Goal: Transaction & Acquisition: Purchase product/service

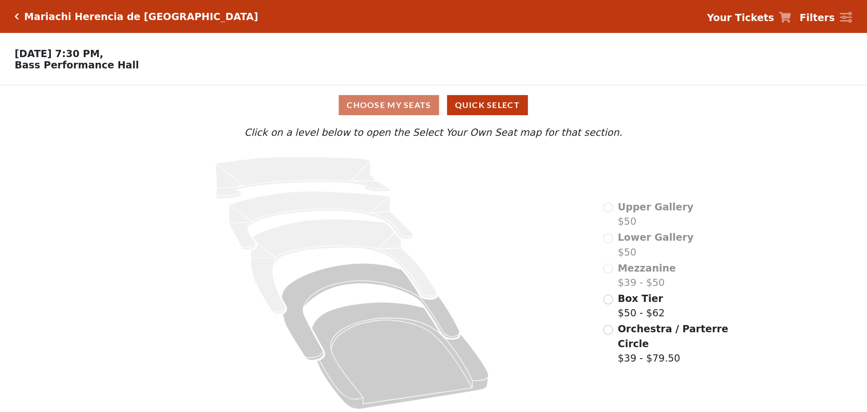
click at [612, 321] on div "Orchestra / Parterre Circle $39 - $79.50" at bounding box center [667, 343] width 127 height 44
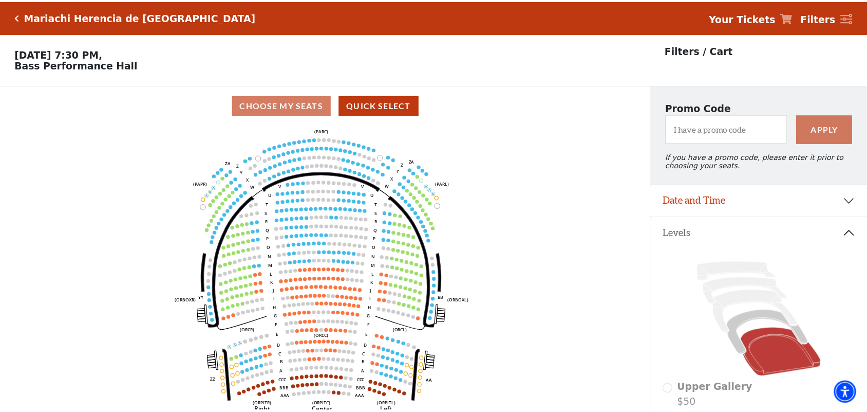
scroll to position [47, 0]
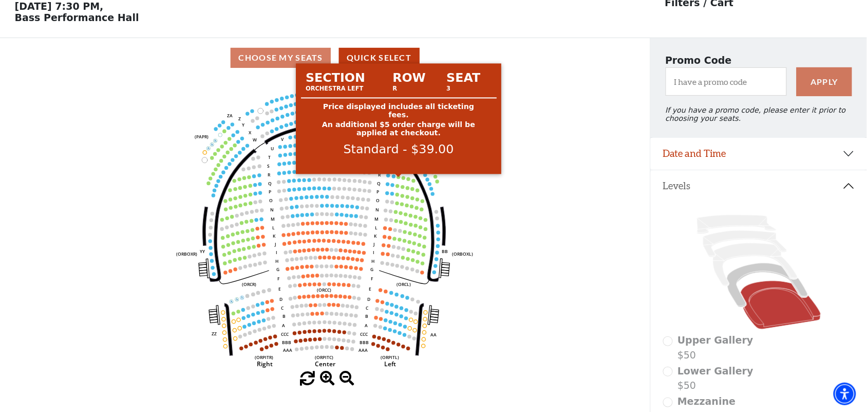
click at [472, 190] on icon "Left (ORPITL) Right (ORPITR) Center (ORPITC) ZZ AA YY BB ZA ZA (ORCL) (ORCR) (O…" at bounding box center [324, 224] width 585 height 293
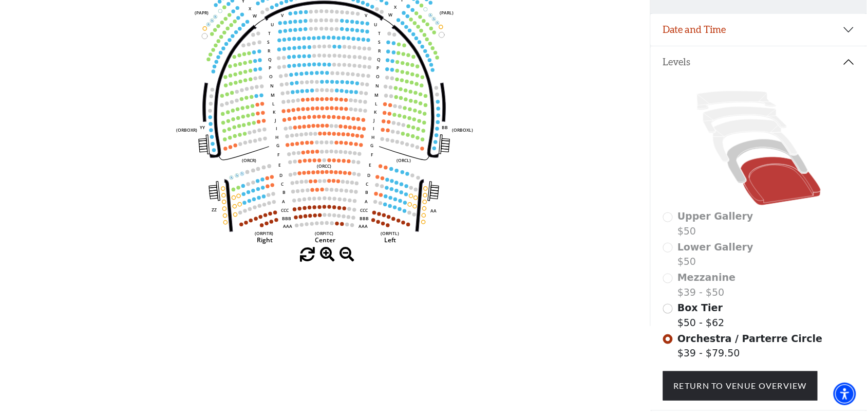
scroll to position [193, 0]
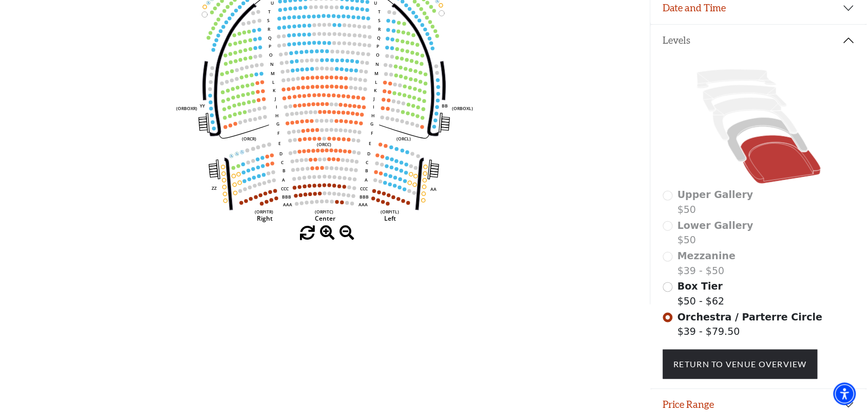
click at [327, 232] on span at bounding box center [327, 233] width 15 height 15
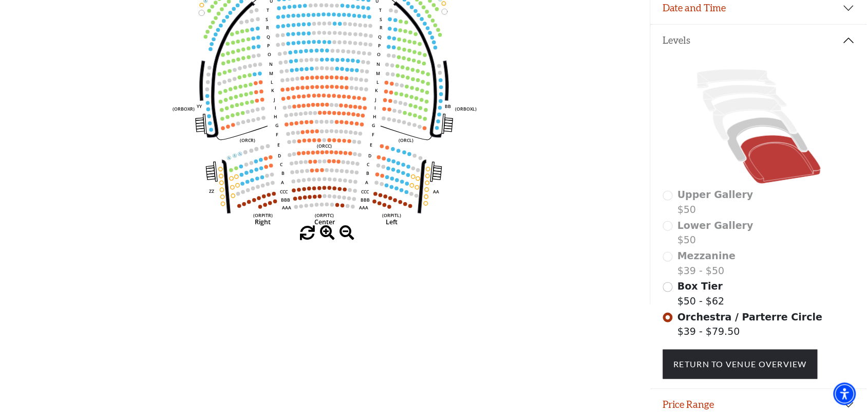
click at [328, 232] on span at bounding box center [327, 233] width 15 height 15
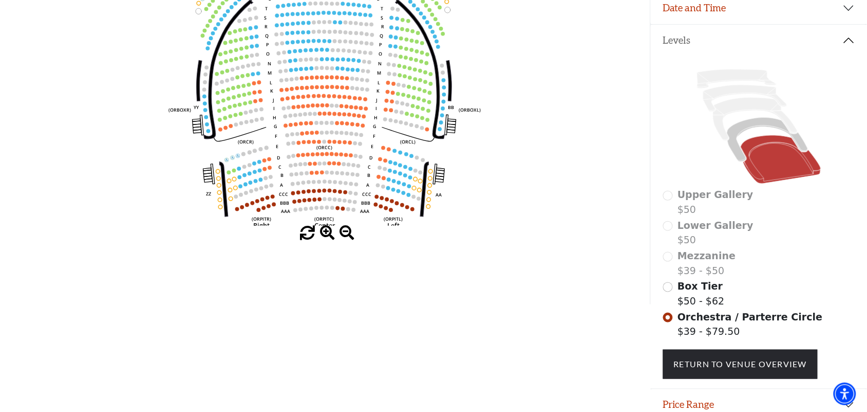
click at [328, 232] on span at bounding box center [327, 233] width 15 height 15
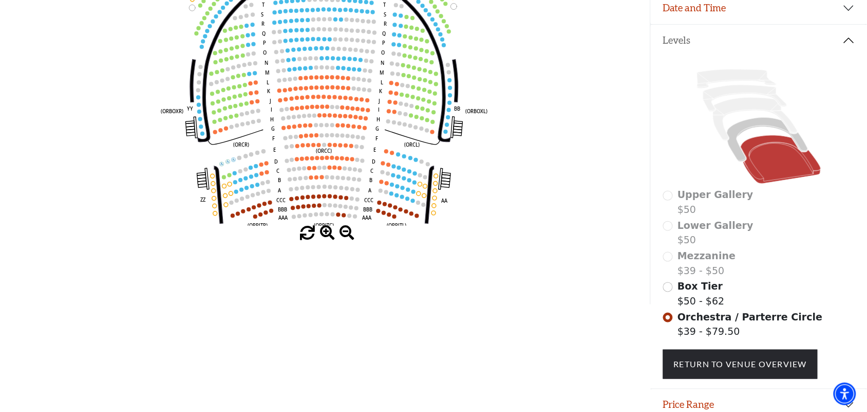
click at [328, 232] on span at bounding box center [327, 233] width 15 height 15
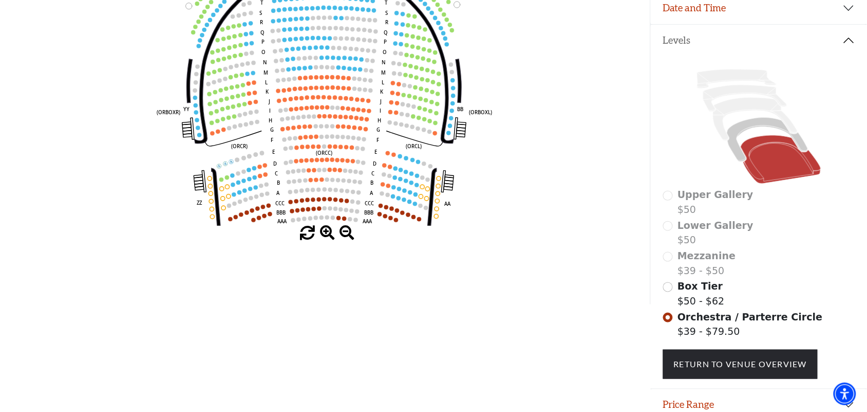
click at [328, 232] on span at bounding box center [327, 233] width 15 height 15
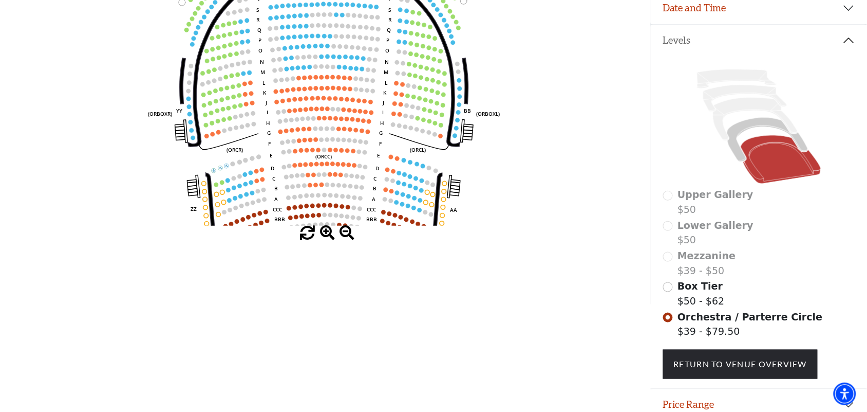
click at [328, 232] on span at bounding box center [327, 233] width 15 height 15
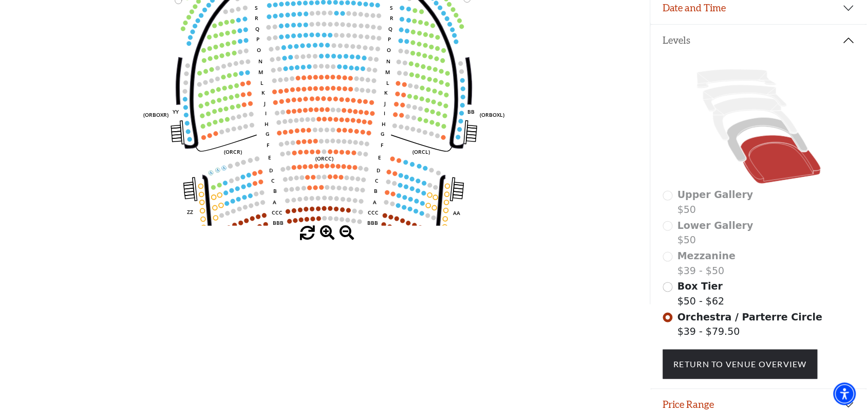
click at [328, 232] on span at bounding box center [327, 233] width 15 height 15
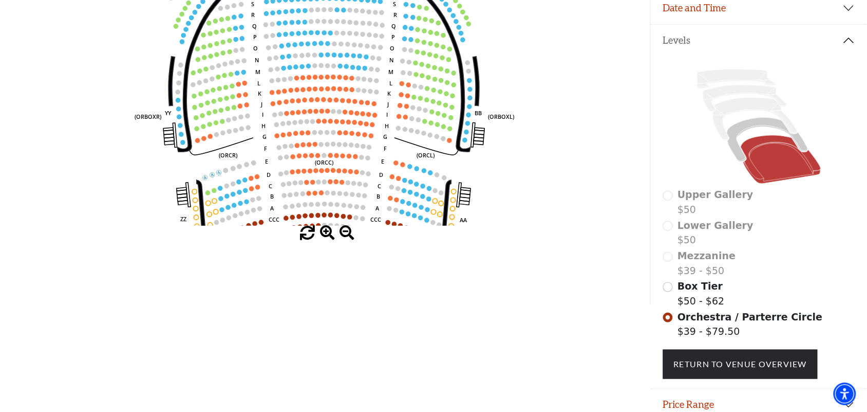
click at [328, 232] on span at bounding box center [327, 233] width 15 height 15
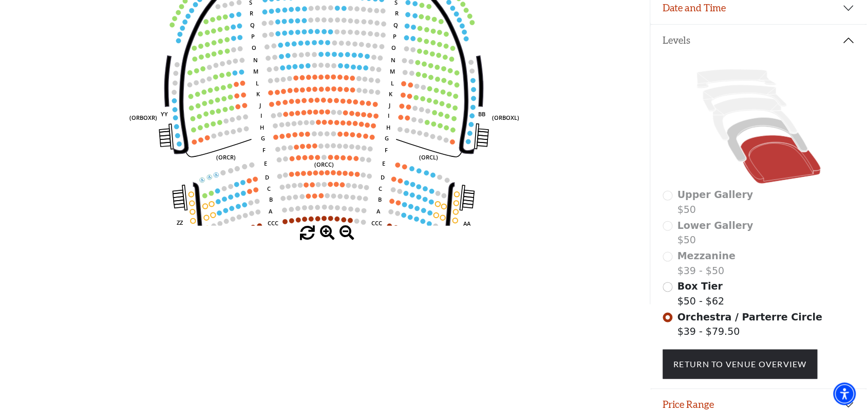
click at [328, 232] on span at bounding box center [327, 233] width 15 height 15
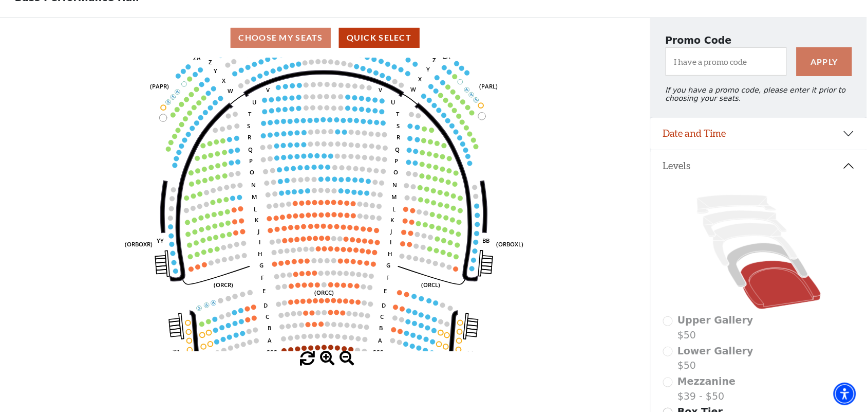
scroll to position [64, 0]
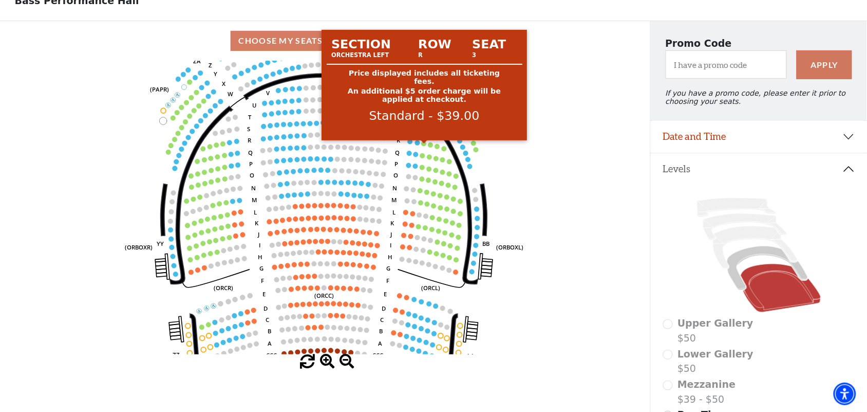
click at [425, 146] on circle at bounding box center [424, 143] width 5 height 5
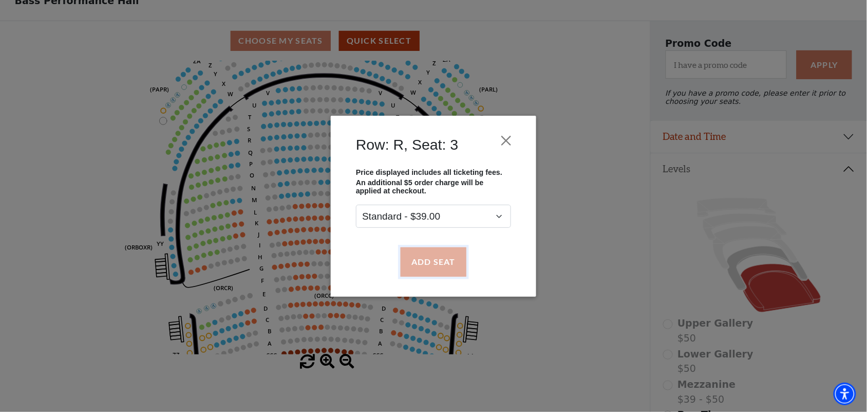
click at [421, 258] on button "Add Seat" at bounding box center [434, 261] width 66 height 29
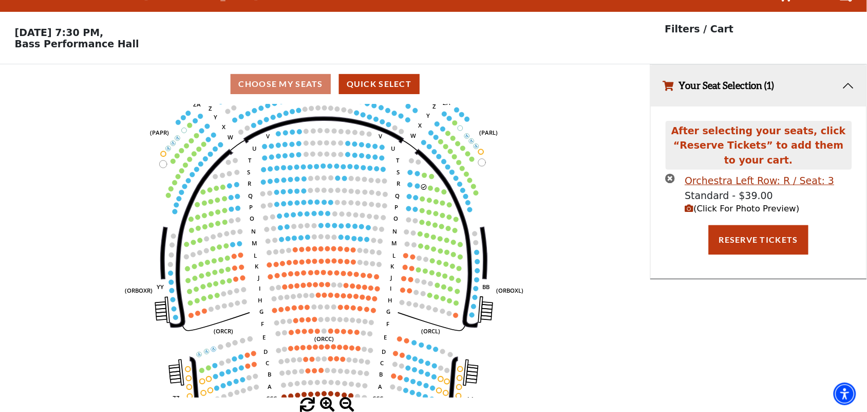
scroll to position [0, 0]
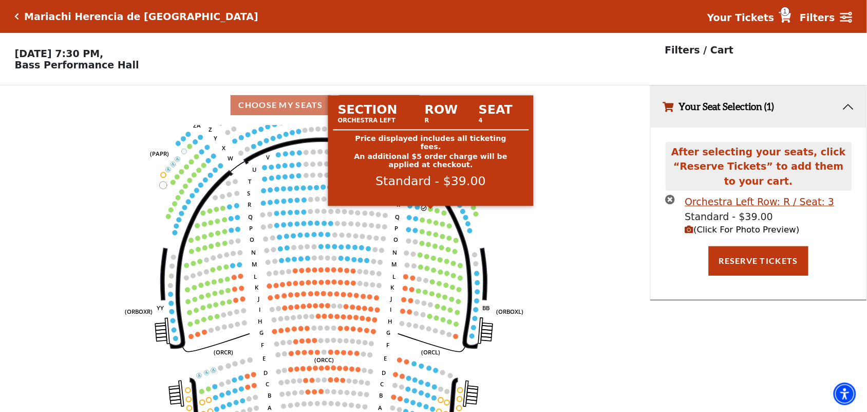
click at [432, 212] on circle at bounding box center [430, 209] width 5 height 5
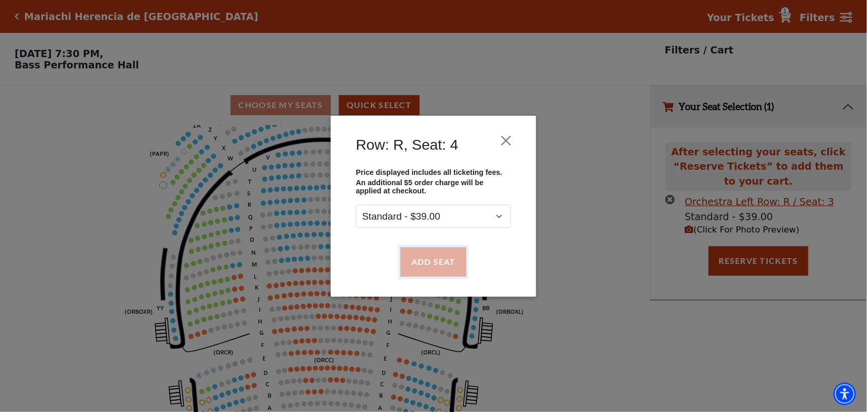
click at [420, 260] on button "Add Seat" at bounding box center [434, 261] width 66 height 29
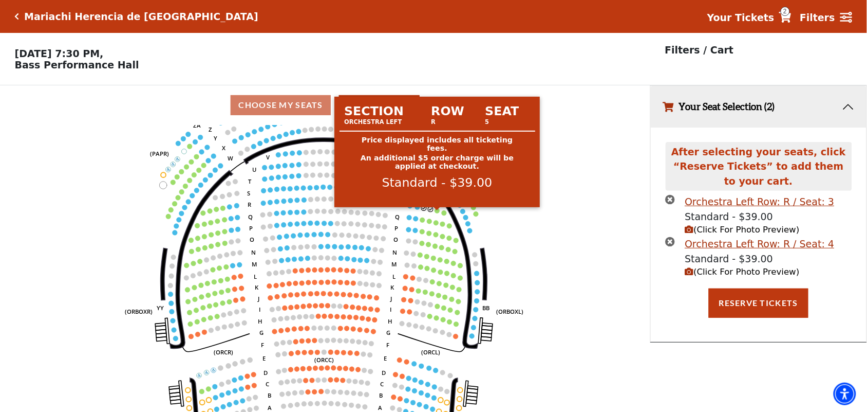
click at [436, 213] on circle at bounding box center [437, 210] width 5 height 5
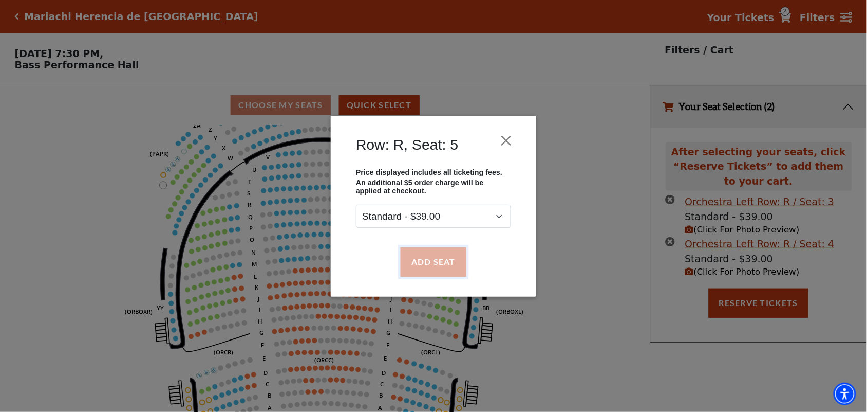
click at [425, 249] on button "Add Seat" at bounding box center [434, 261] width 66 height 29
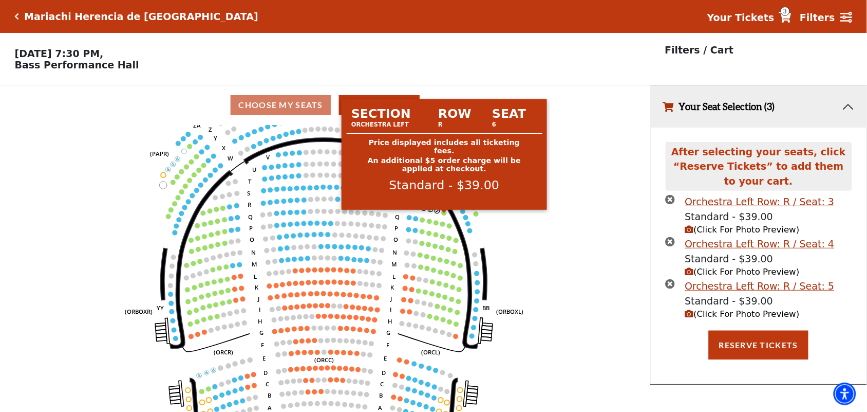
click at [443, 215] on circle at bounding box center [444, 212] width 5 height 5
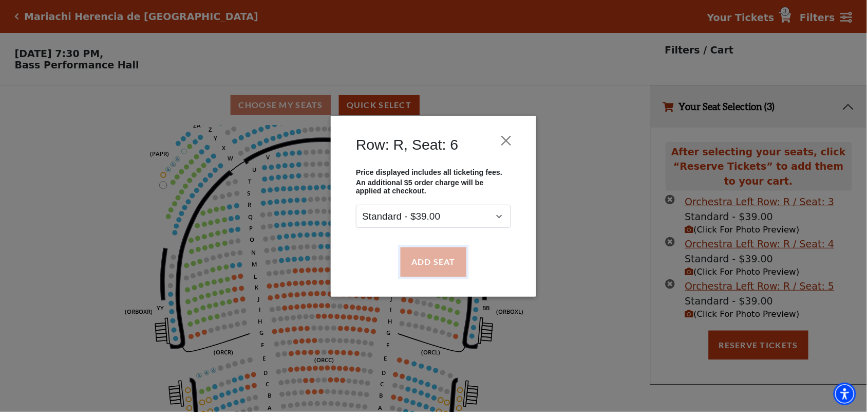
click at [427, 266] on button "Add Seat" at bounding box center [434, 261] width 66 height 29
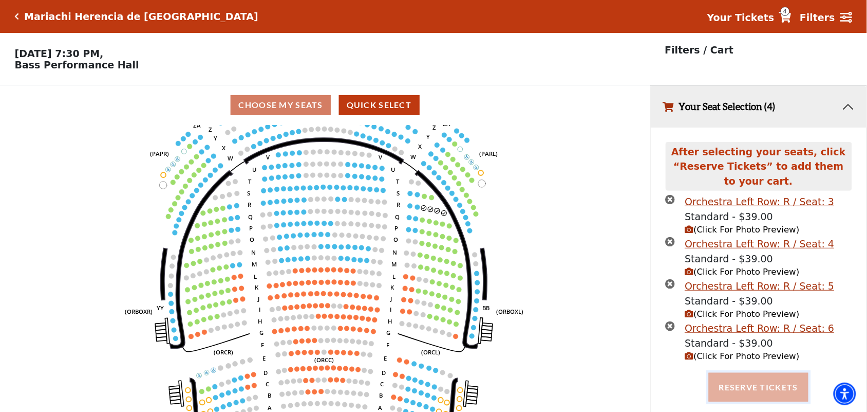
click at [763, 385] on button "Reserve Tickets" at bounding box center [759, 386] width 100 height 29
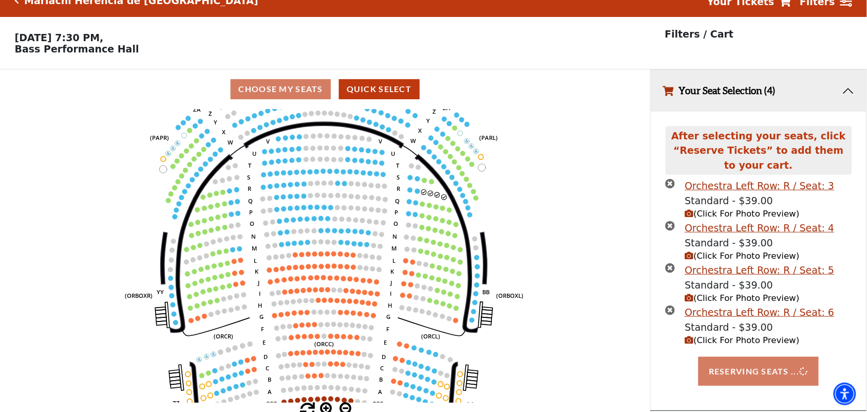
scroll to position [24, 0]
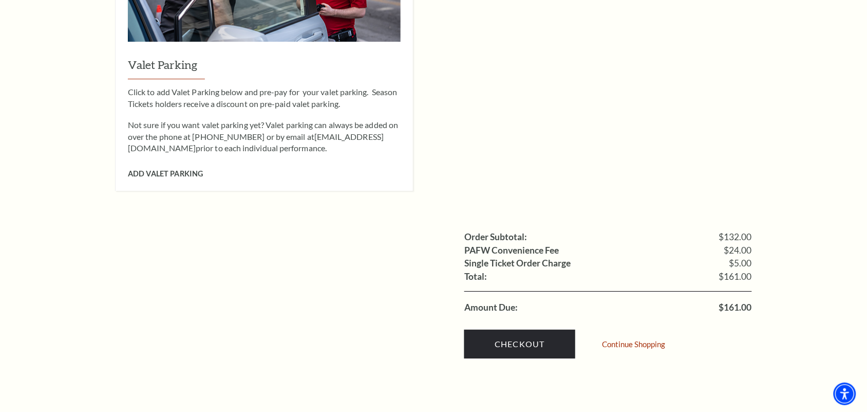
scroll to position [963, 0]
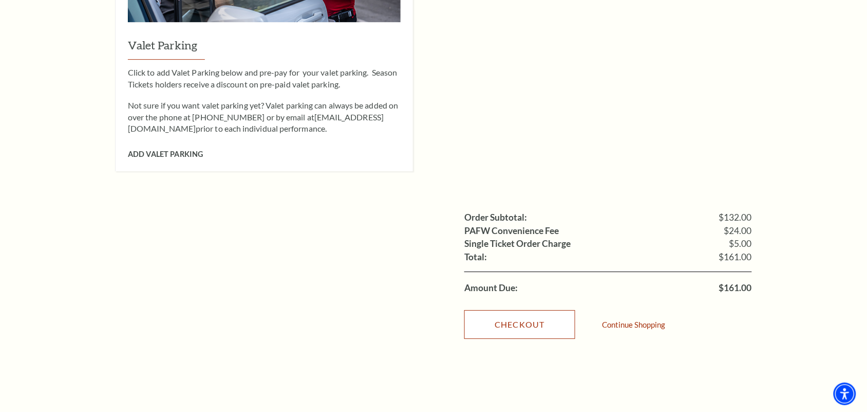
click at [499, 313] on link "Checkout" at bounding box center [519, 324] width 111 height 29
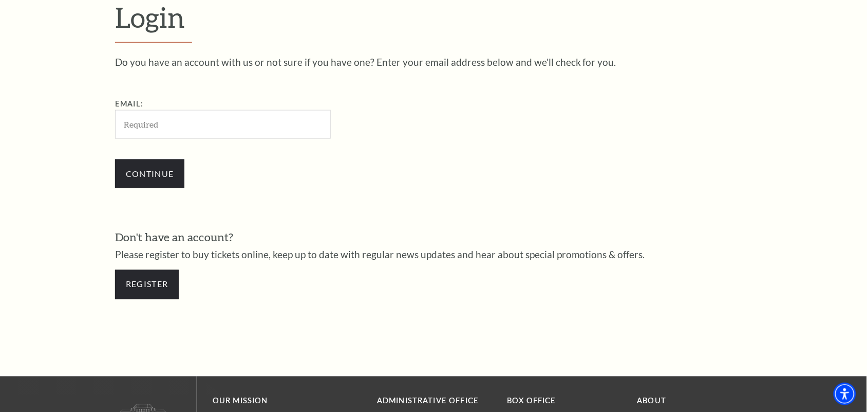
click at [173, 126] on input "Email:" at bounding box center [223, 124] width 216 height 28
type input "hamedabusura@gmail.com"
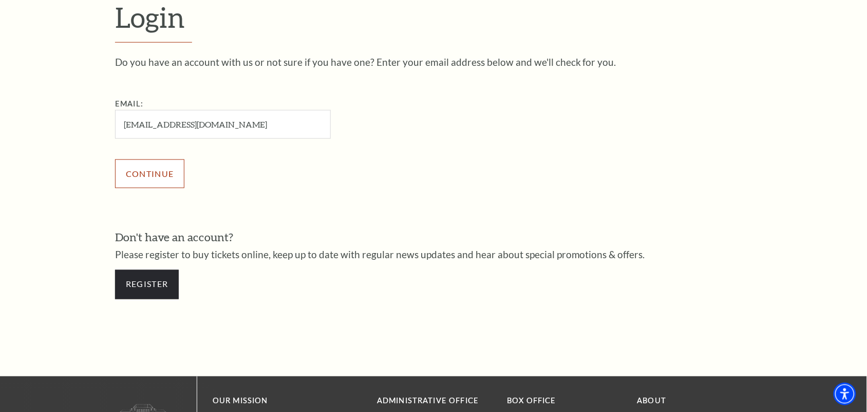
click at [157, 168] on input "Continue" at bounding box center [149, 173] width 69 height 29
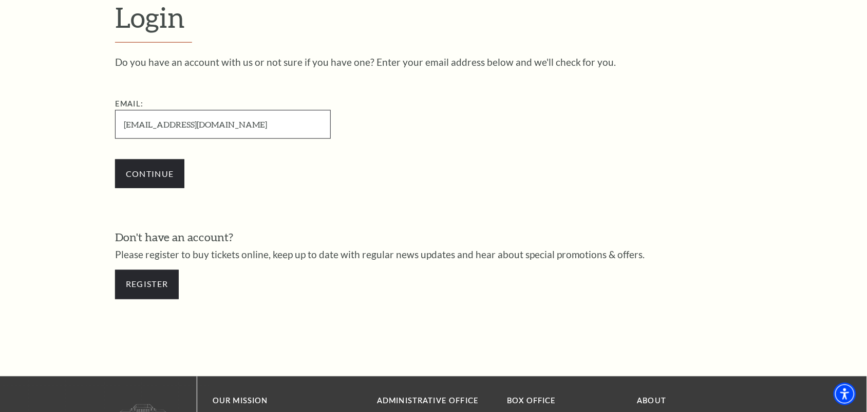
click at [179, 128] on input "[EMAIL_ADDRESS][DOMAIN_NAME]" at bounding box center [223, 124] width 216 height 28
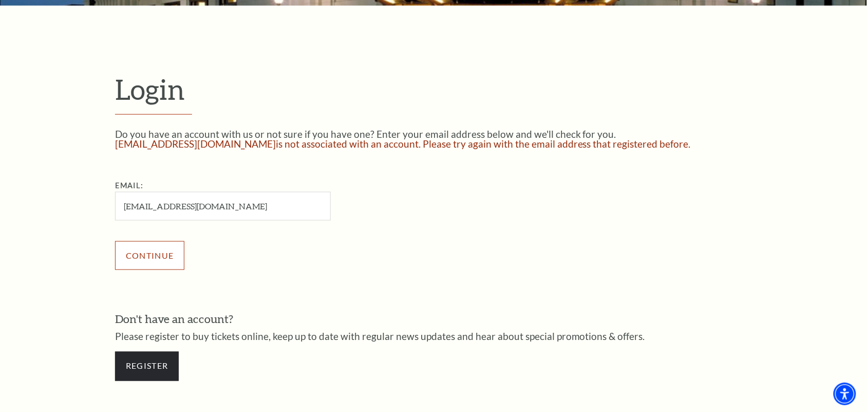
click at [165, 259] on input "Continue" at bounding box center [149, 255] width 69 height 29
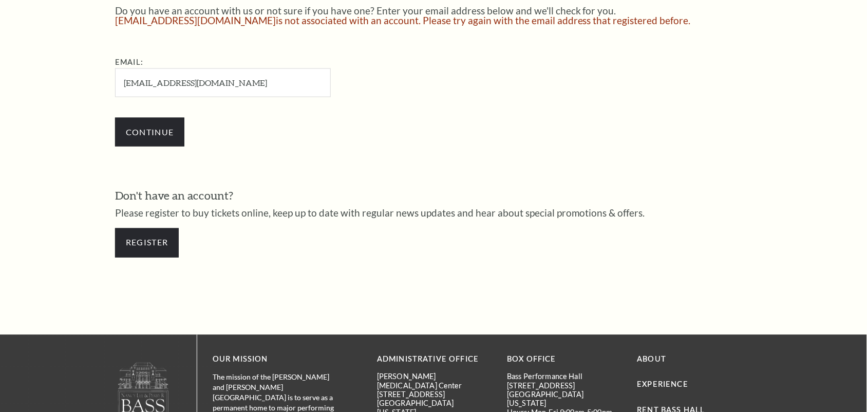
scroll to position [378, 0]
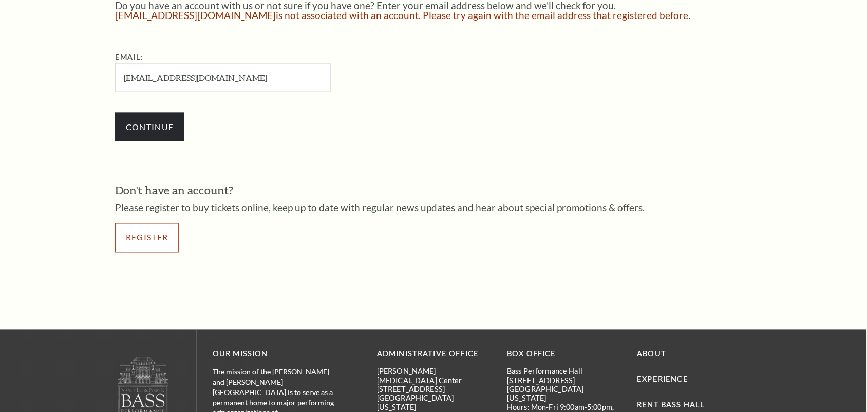
click at [148, 235] on link "Register" at bounding box center [147, 237] width 64 height 29
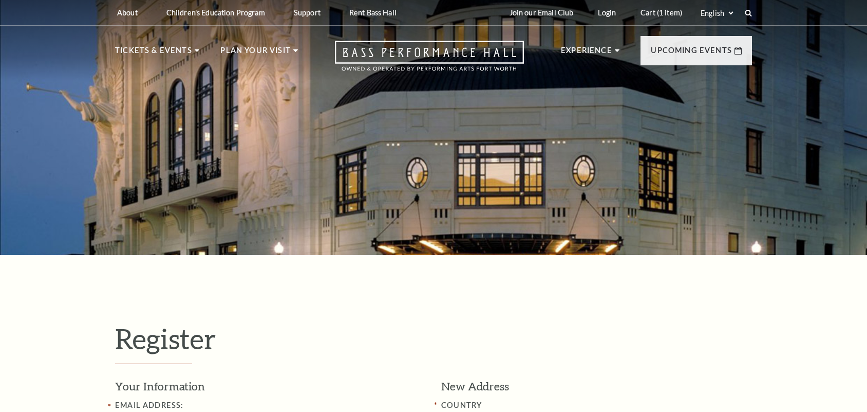
select select "1"
select select "[GEOGRAPHIC_DATA]"
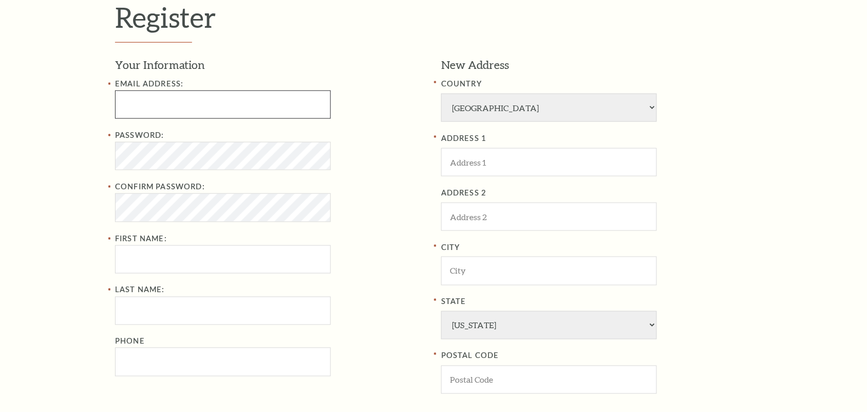
click at [202, 103] on input "text" at bounding box center [223, 104] width 216 height 28
type input "[EMAIL_ADDRESS][DOMAIN_NAME]"
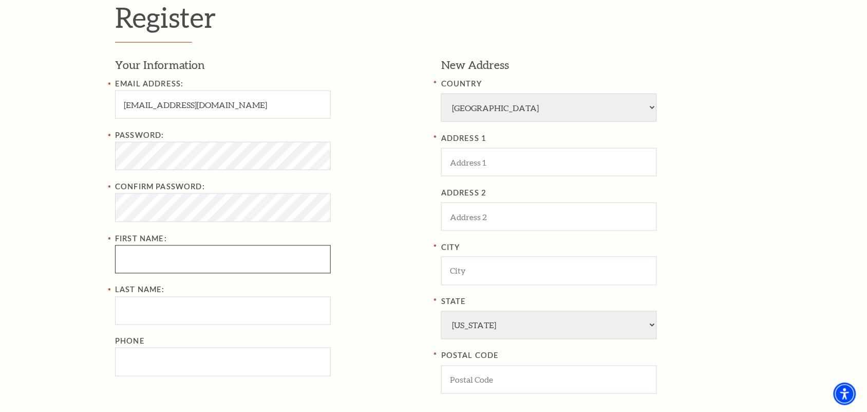
type input "Hameda"
type input "Busura"
type input "6371594047"
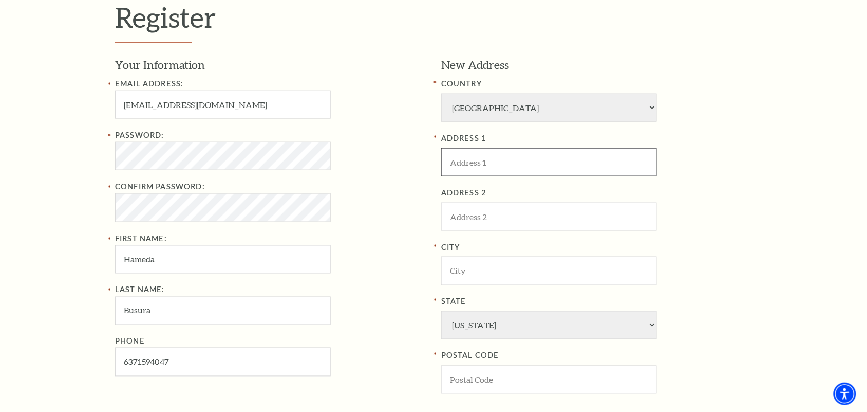
type input "usa"
type input "[GEOGRAPHIC_DATA]"
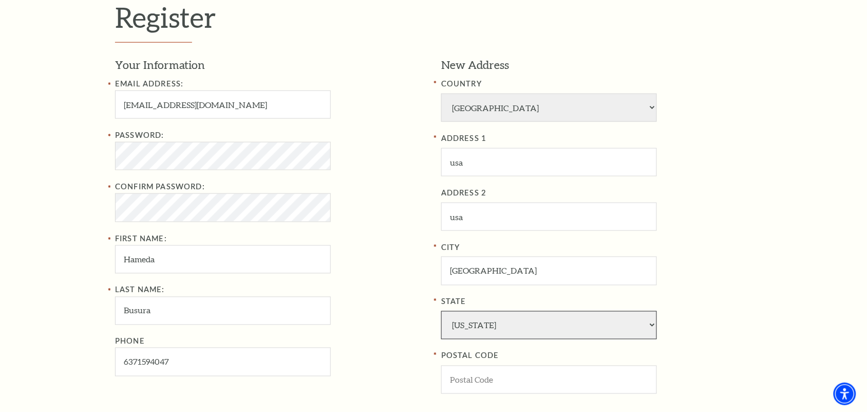
select select "UT"
type input "84738"
type input "637-159-4047"
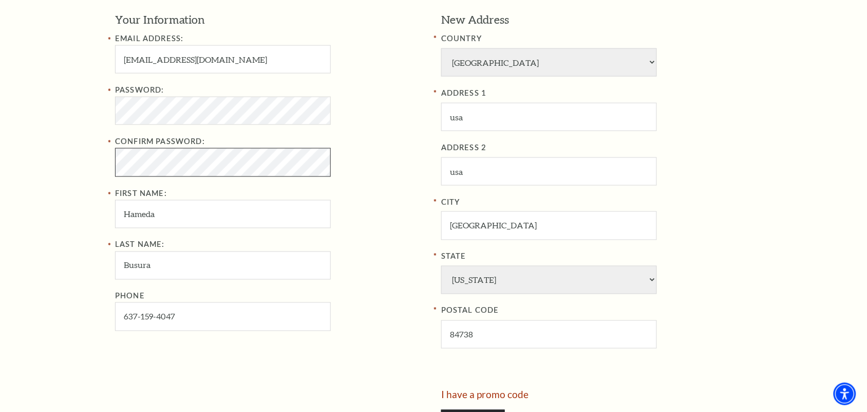
scroll to position [385, 0]
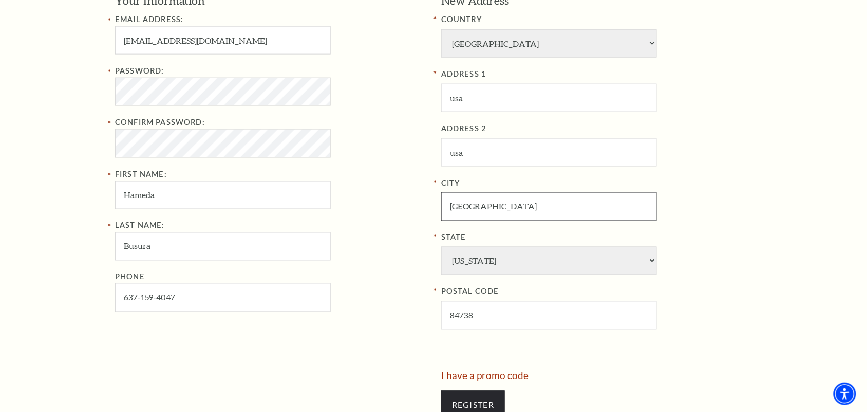
click at [497, 209] on input "[GEOGRAPHIC_DATA]" at bounding box center [549, 206] width 216 height 28
type input "usa"
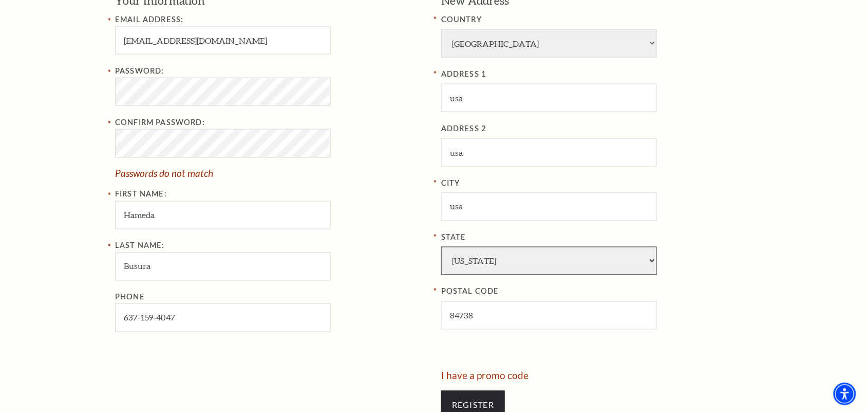
click at [527, 258] on select "[US_STATE] [US_STATE] American Embassy American Embassy [US_STATE] [US_STATE] […" at bounding box center [549, 261] width 216 height 28
click at [493, 320] on input "84738" at bounding box center [549, 315] width 216 height 28
type input "20001"
click at [198, 217] on input "Hameda" at bounding box center [223, 215] width 216 height 28
click at [192, 331] on input "637-159-4047" at bounding box center [223, 317] width 216 height 28
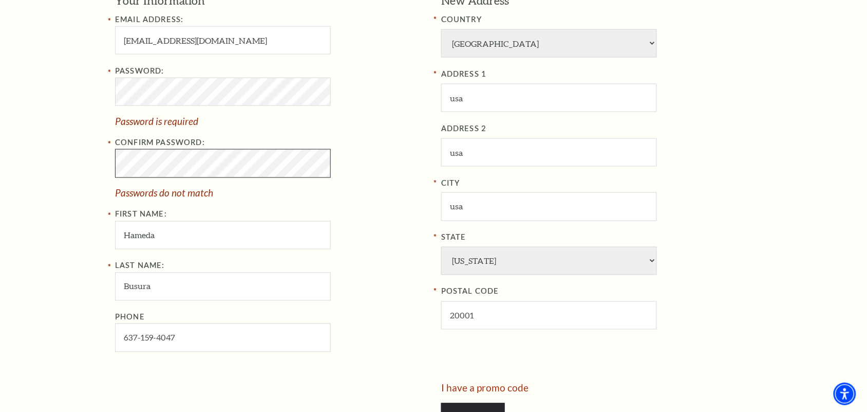
click at [73, 161] on div "Register Your Information Email Address: [EMAIL_ADDRESS][DOMAIN_NAME] Password:…" at bounding box center [433, 189] width 867 height 639
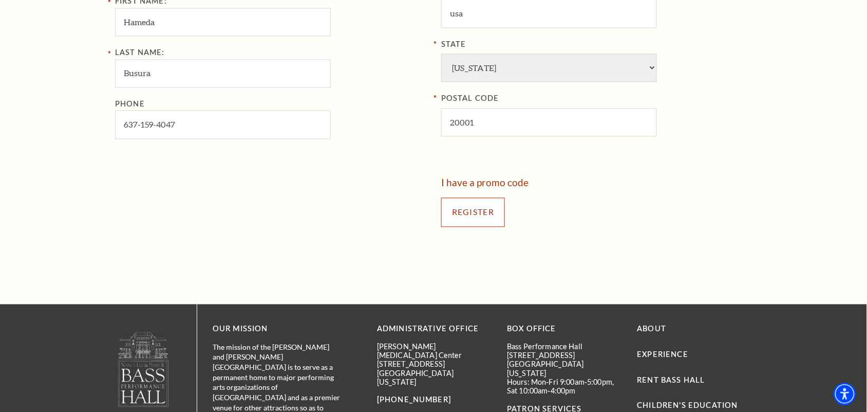
click at [466, 209] on input "Register" at bounding box center [473, 212] width 64 height 29
